Goal: Register for event/course

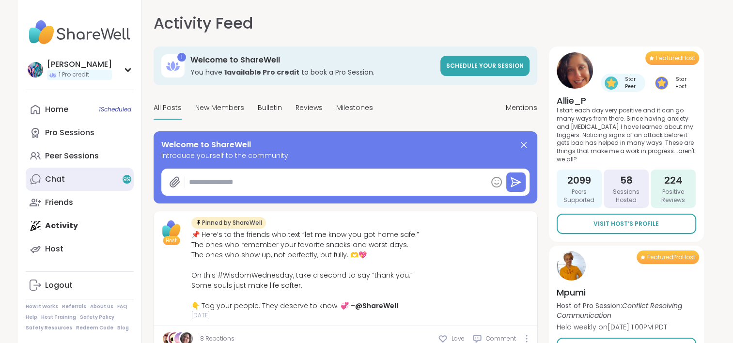
click at [102, 176] on link "Chat 99" at bounding box center [80, 179] width 108 height 23
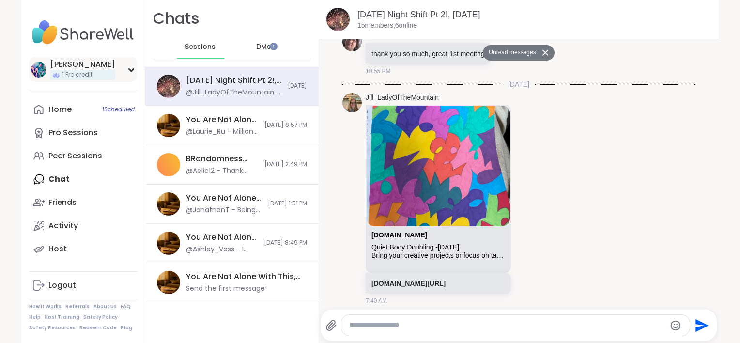
click at [58, 62] on div "[PERSON_NAME]" at bounding box center [82, 64] width 65 height 11
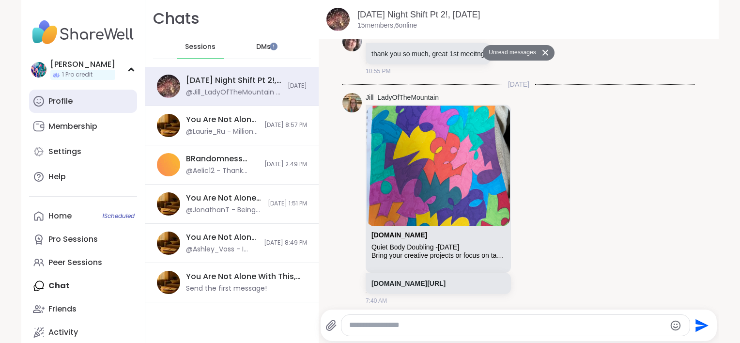
click at [56, 103] on div "Profile" at bounding box center [60, 101] width 24 height 11
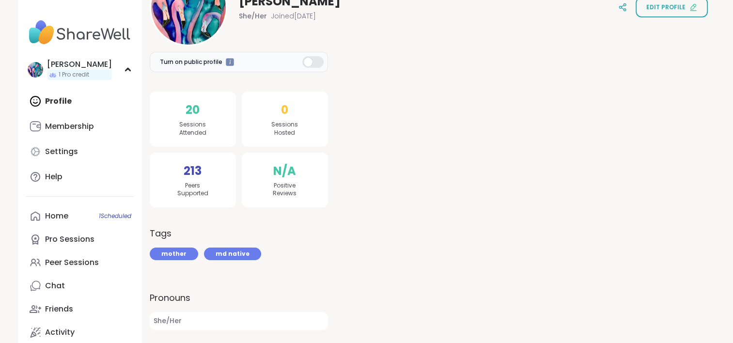
scroll to position [145, 0]
click at [93, 132] on link "Membership" at bounding box center [80, 126] width 108 height 23
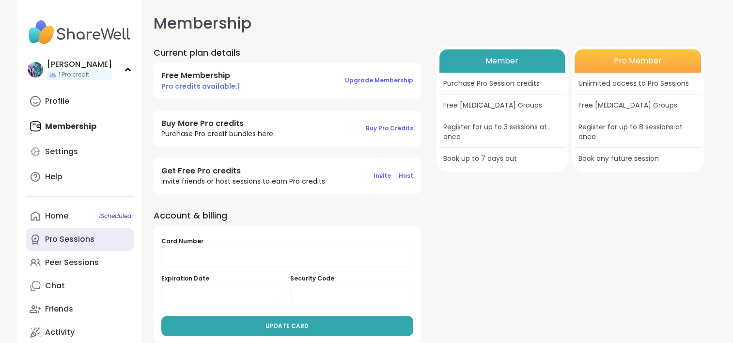
click at [75, 240] on div "Pro Sessions" at bounding box center [69, 239] width 49 height 11
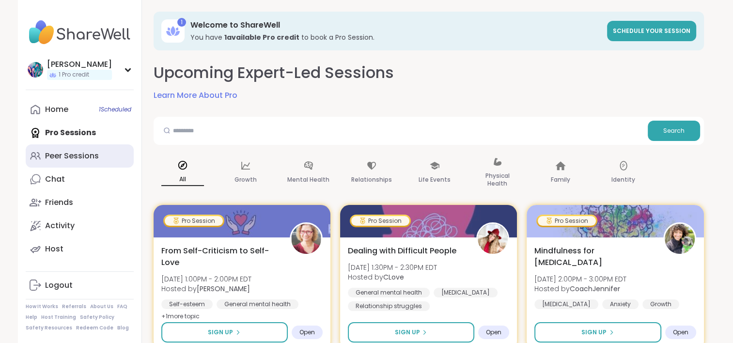
click at [87, 156] on div "Peer Sessions" at bounding box center [72, 156] width 54 height 11
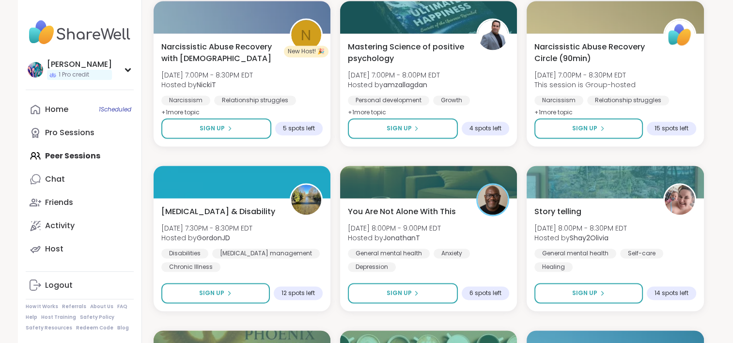
scroll to position [1356, 0]
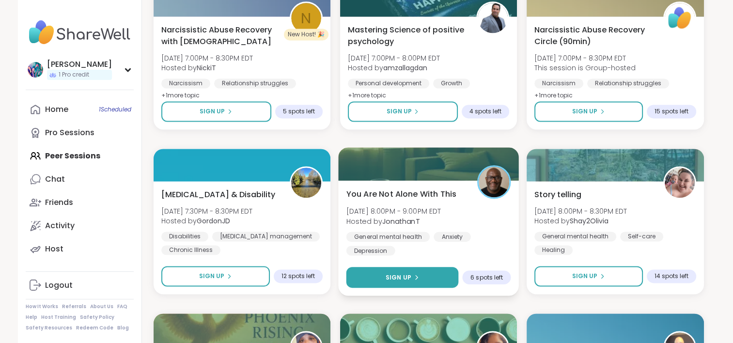
click at [393, 273] on span "Sign Up" at bounding box center [399, 277] width 26 height 9
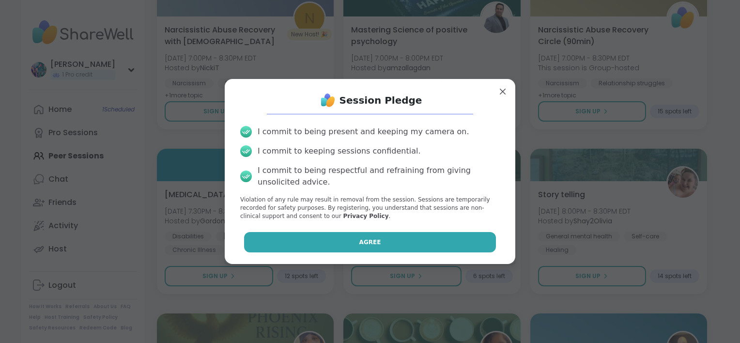
click at [385, 246] on button "Agree" at bounding box center [370, 242] width 252 height 20
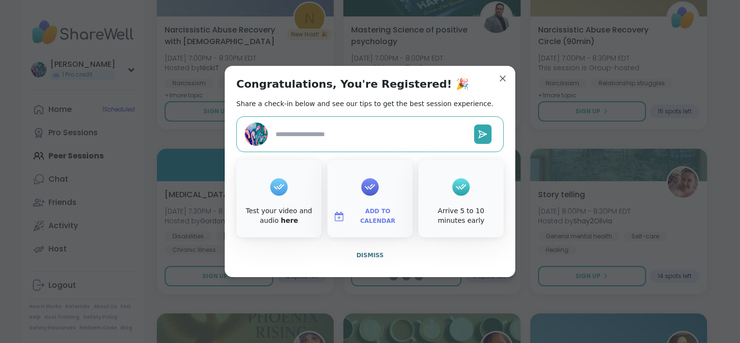
type textarea "*"
click at [368, 252] on span "Dismiss" at bounding box center [369, 255] width 27 height 7
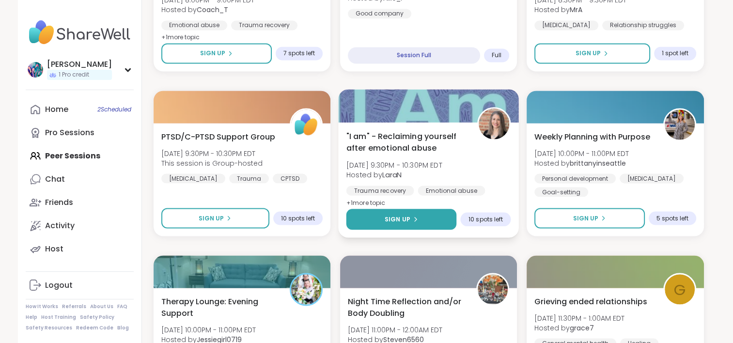
scroll to position [1840, 0]
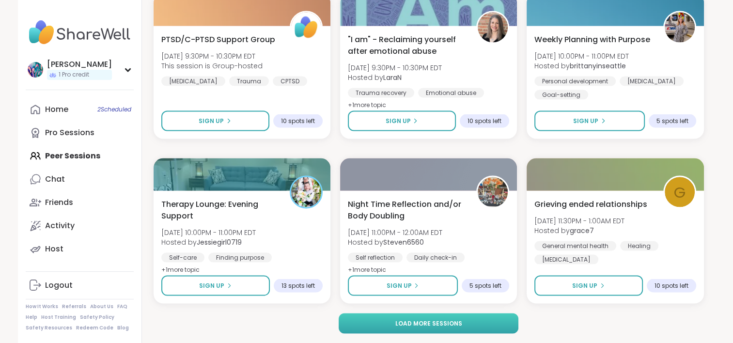
click at [411, 324] on span "Load more sessions" at bounding box center [428, 323] width 67 height 9
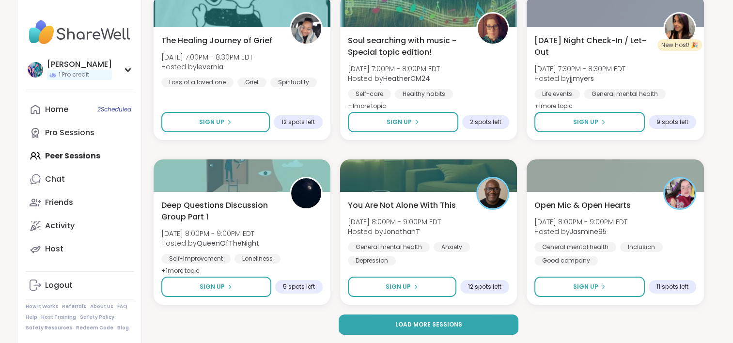
scroll to position [3816, 0]
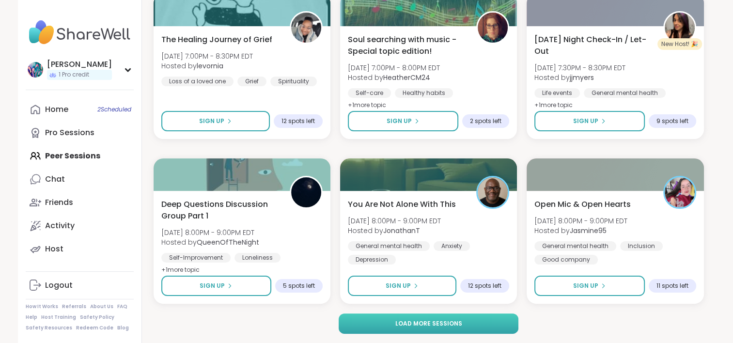
click at [432, 330] on button "Load more sessions" at bounding box center [429, 323] width 180 height 20
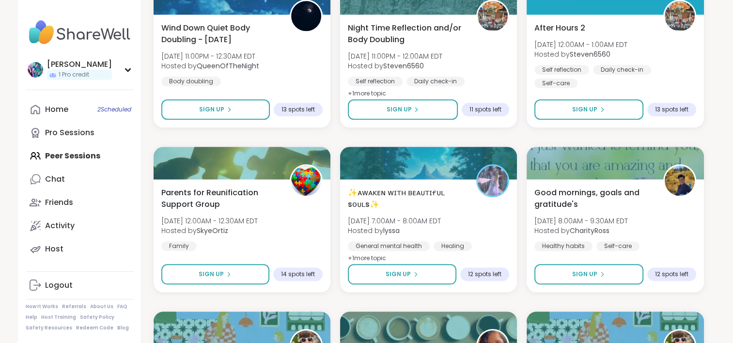
scroll to position [4688, 0]
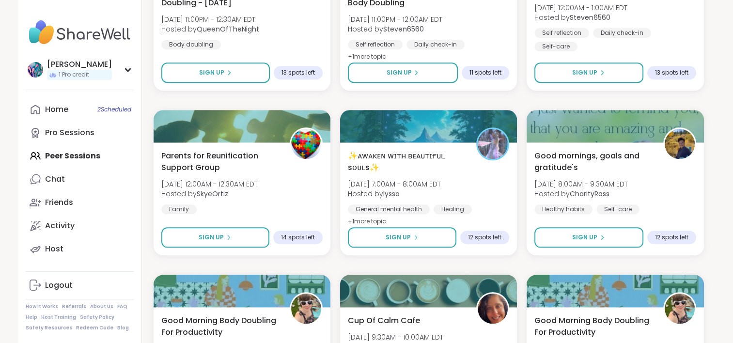
click at [56, 31] on img at bounding box center [80, 32] width 108 height 34
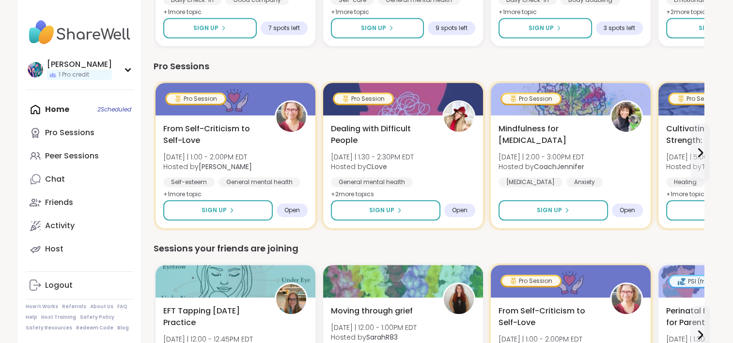
scroll to position [630, 0]
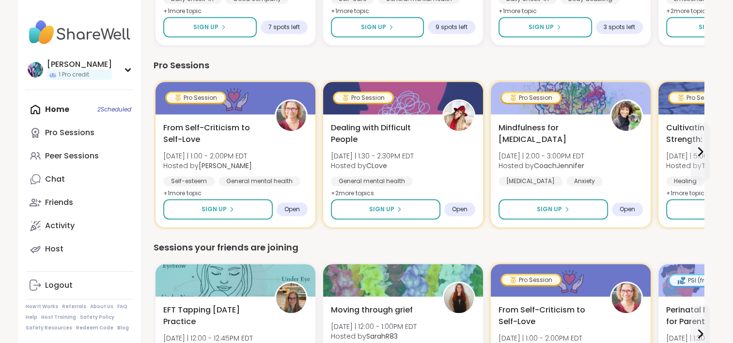
click at [77, 33] on img at bounding box center [80, 32] width 108 height 34
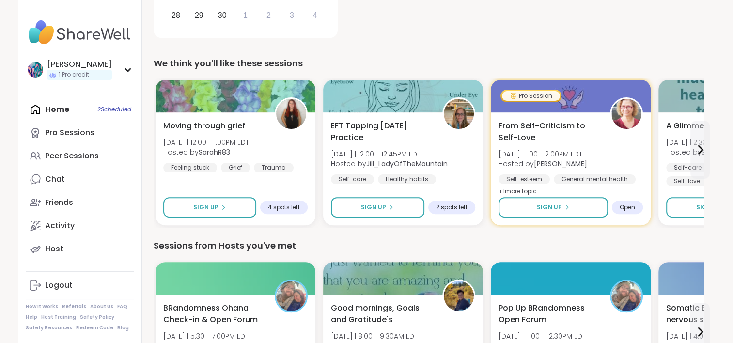
scroll to position [291, 0]
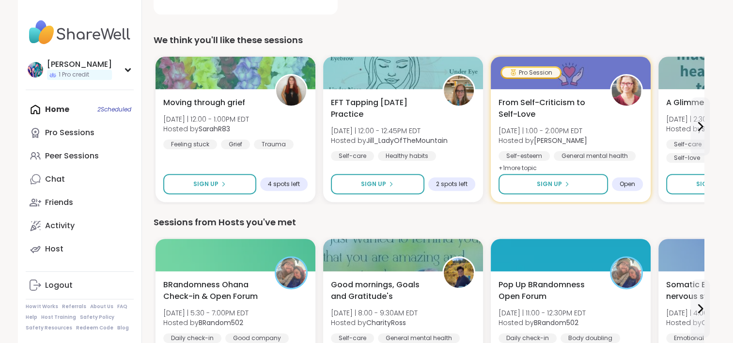
click at [91, 33] on img at bounding box center [80, 32] width 108 height 34
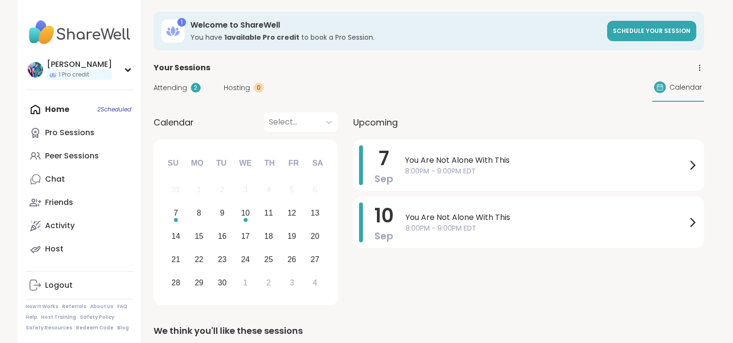
click at [63, 26] on img at bounding box center [80, 32] width 108 height 34
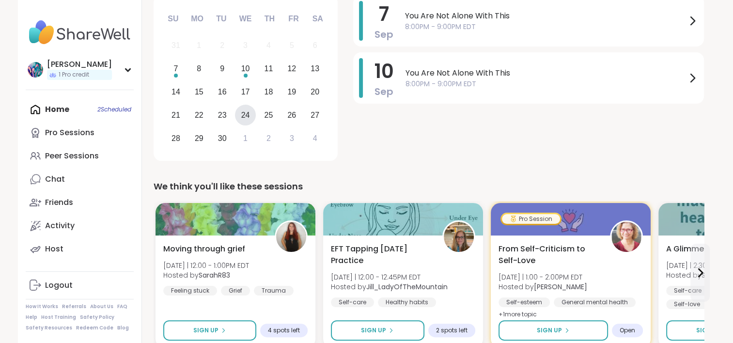
scroll to position [145, 0]
